Goal: Task Accomplishment & Management: Manage account settings

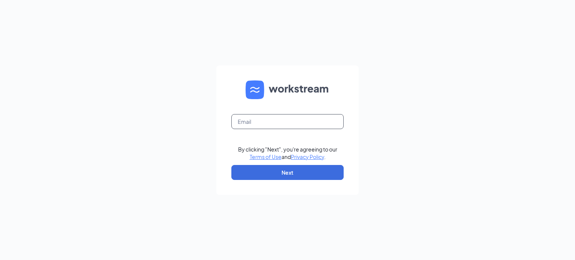
click at [311, 120] on input "text" at bounding box center [287, 121] width 112 height 15
type input "[EMAIL_ADDRESS][DOMAIN_NAME]"
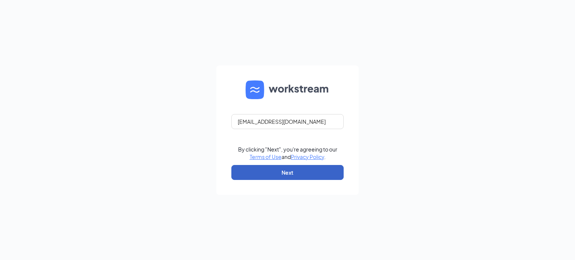
click at [307, 174] on button "Next" at bounding box center [287, 172] width 112 height 15
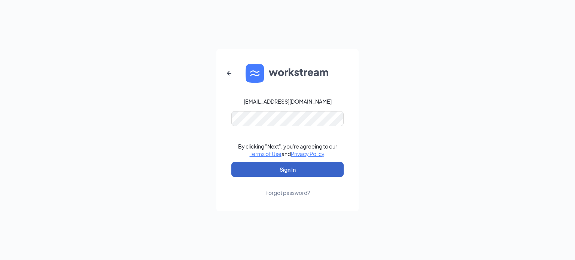
click at [285, 170] on button "Sign In" at bounding box center [287, 169] width 112 height 15
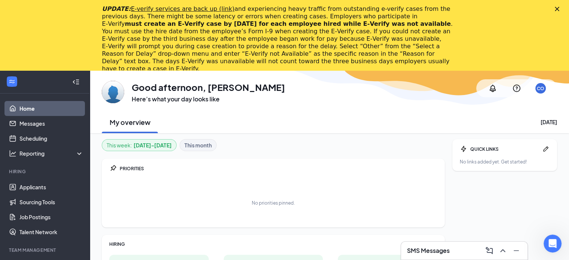
drag, startPoint x: 129, startPoint y: 0, endPoint x: 407, endPoint y: 98, distance: 294.9
click at [407, 98] on div "GA Good afternoon, Chad Oburn Here’s what your day looks like CO" at bounding box center [330, 88] width 456 height 30
click at [560, 9] on icon "Close" at bounding box center [557, 9] width 4 height 4
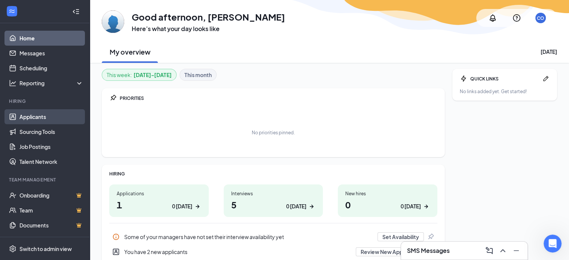
click at [51, 115] on link "Applicants" at bounding box center [51, 116] width 64 height 15
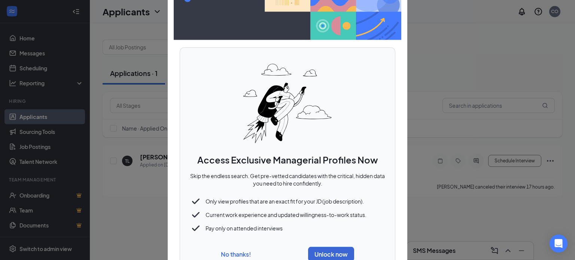
click at [238, 252] on button "No thanks!" at bounding box center [236, 254] width 30 height 8
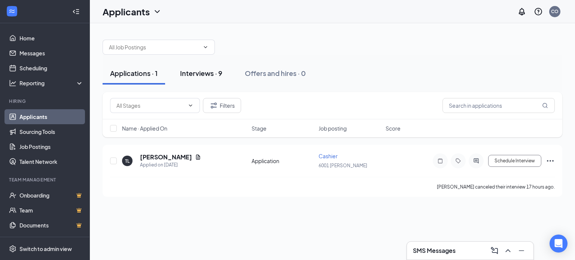
click at [204, 70] on div "Interviews · 9" at bounding box center [201, 72] width 42 height 9
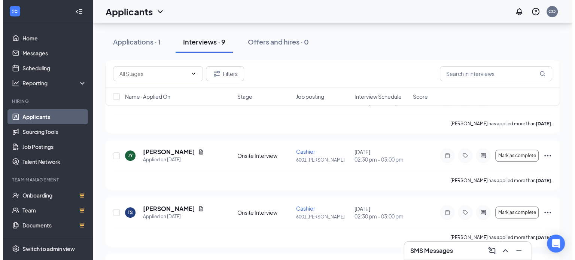
scroll to position [285, 0]
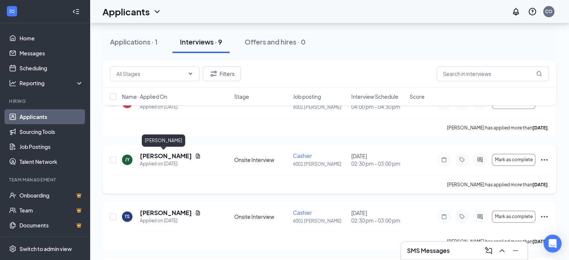
click at [168, 157] on h5 "[PERSON_NAME]" at bounding box center [166, 156] width 52 height 8
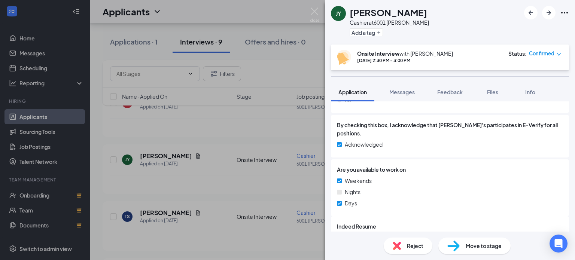
scroll to position [265, 0]
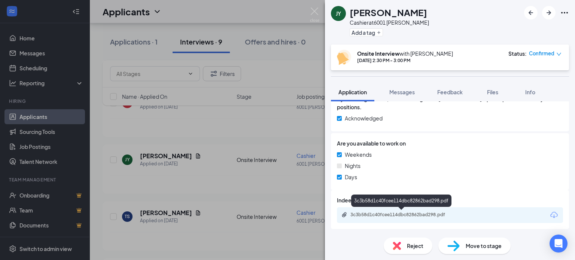
click at [389, 216] on div "3c3b58d1c40fcee114dbc82862bad298.pdf" at bounding box center [402, 215] width 105 height 6
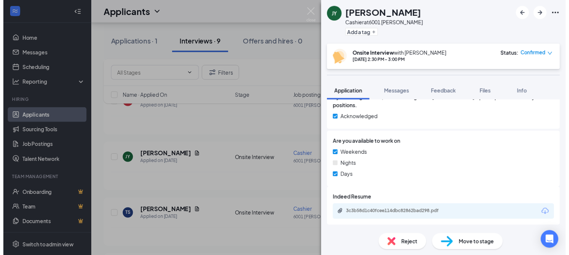
scroll to position [262, 0]
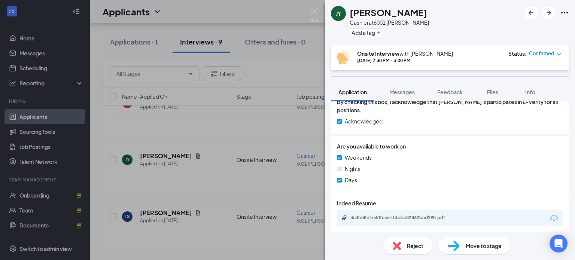
click at [216, 134] on div "[PERSON_NAME] at 6001 [PERSON_NAME] a tag Onsite Interview with [PERSON_NAME] […" at bounding box center [287, 130] width 575 height 260
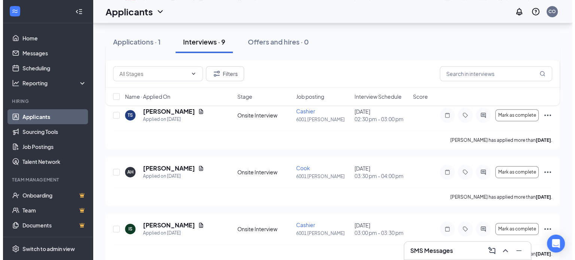
scroll to position [397, 0]
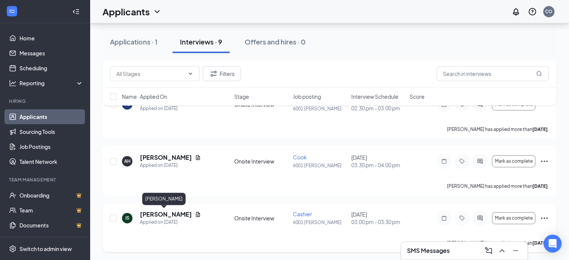
click at [162, 211] on h5 "[PERSON_NAME]" at bounding box center [166, 214] width 52 height 8
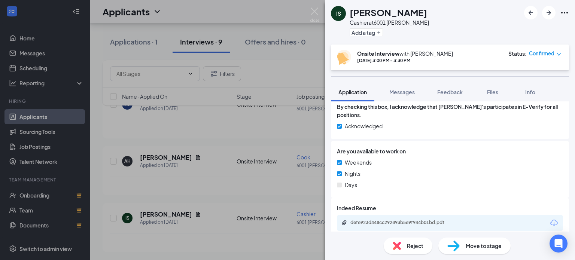
scroll to position [265, 0]
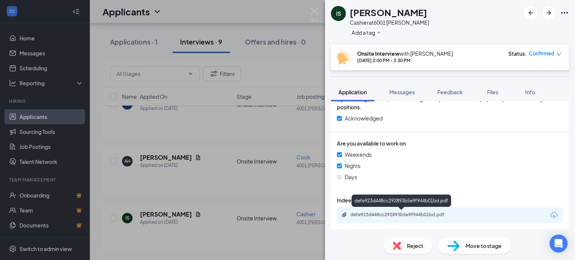
click at [377, 213] on div "defe923d448cc292893b5e9f944b01bd.pdf" at bounding box center [402, 215] width 105 height 6
